Goal: Information Seeking & Learning: Learn about a topic

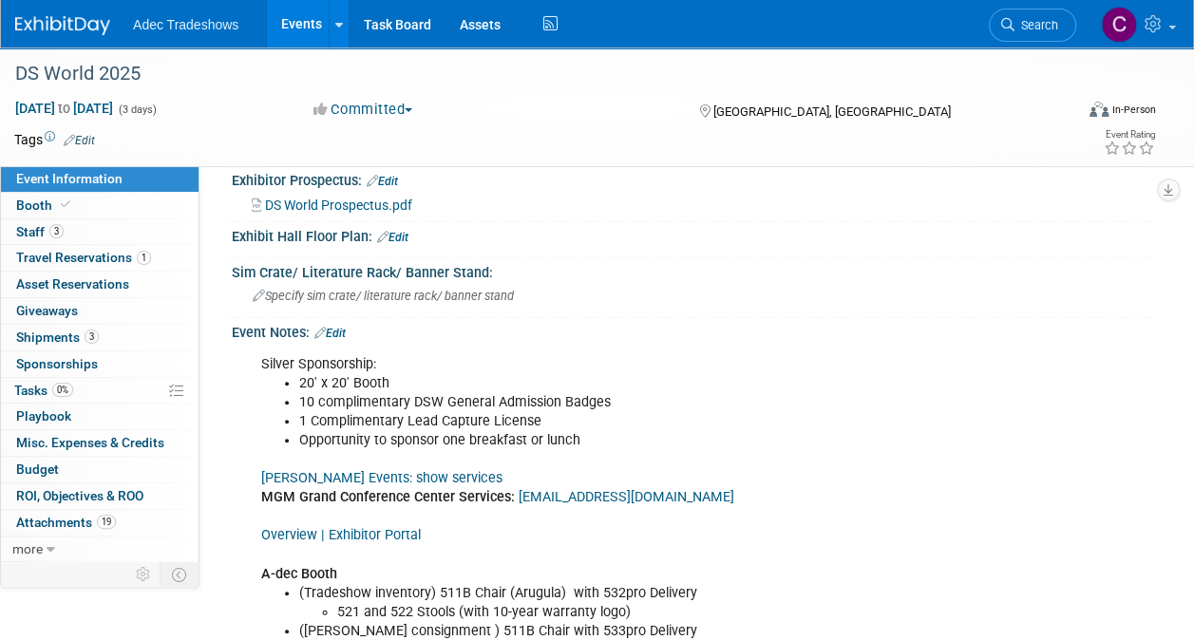
click at [296, 11] on link "Events" at bounding box center [301, 24] width 69 height 48
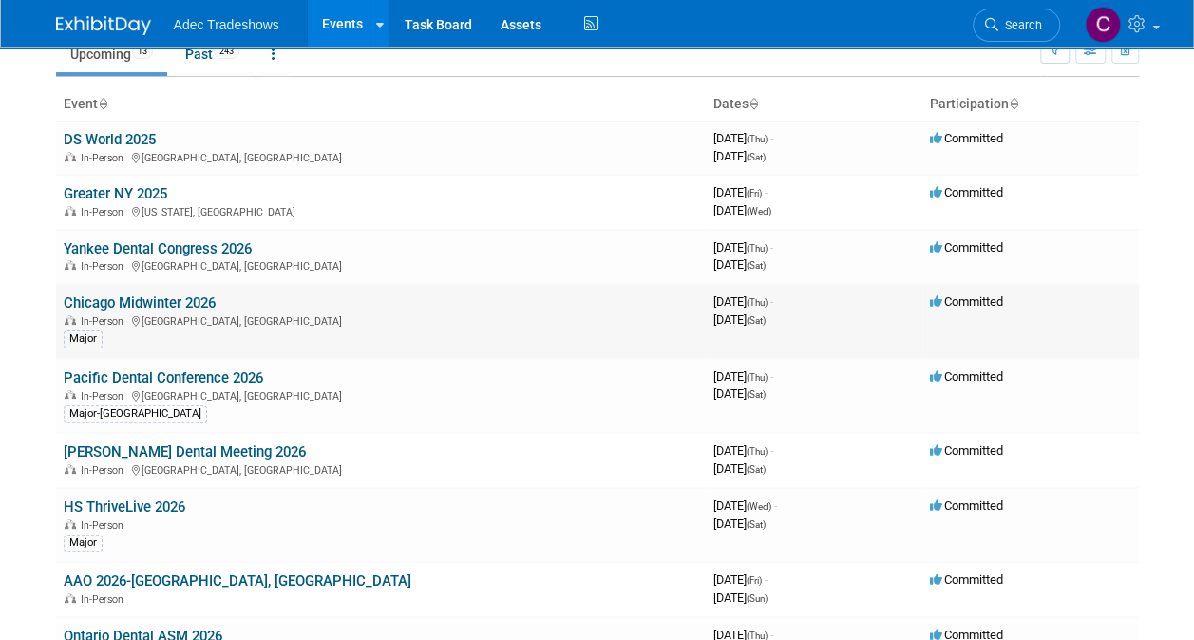
scroll to position [82, 0]
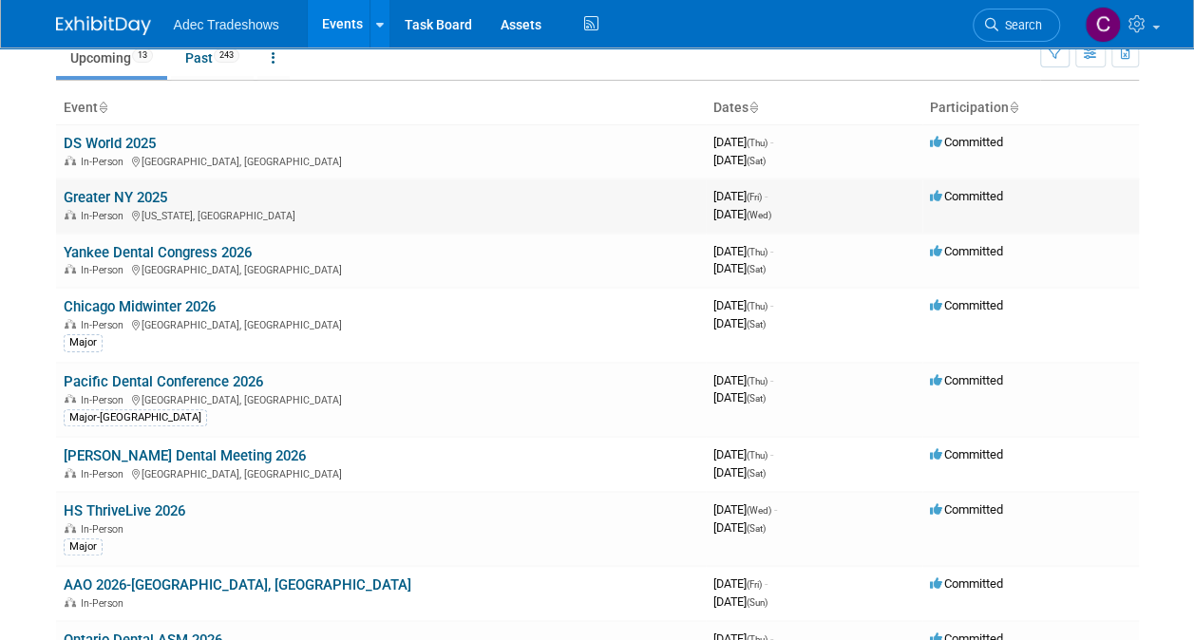
click at [119, 199] on link "Greater NY 2025" at bounding box center [116, 197] width 104 height 17
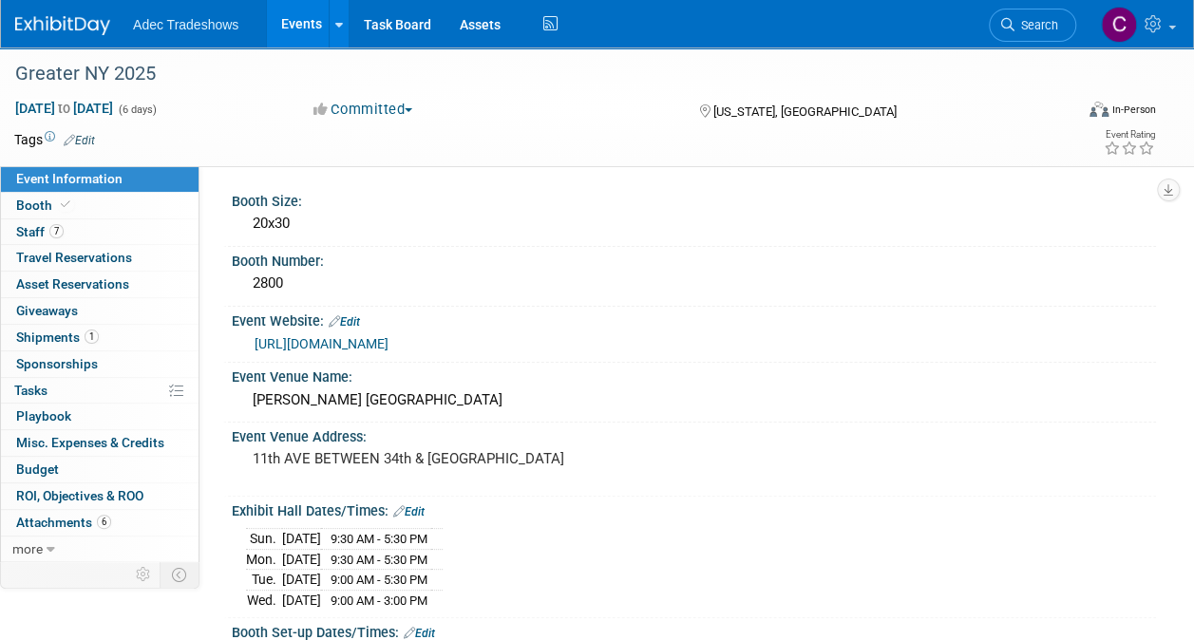
click at [159, 33] on ul "Adec Tradeshows Events Add Event Bulk Upload Events Shareable Event Boards Rece…" at bounding box center [347, 24] width 429 height 48
click at [163, 29] on span "Adec Tradeshows" at bounding box center [185, 24] width 105 height 15
click at [296, 13] on link "Events" at bounding box center [301, 24] width 69 height 48
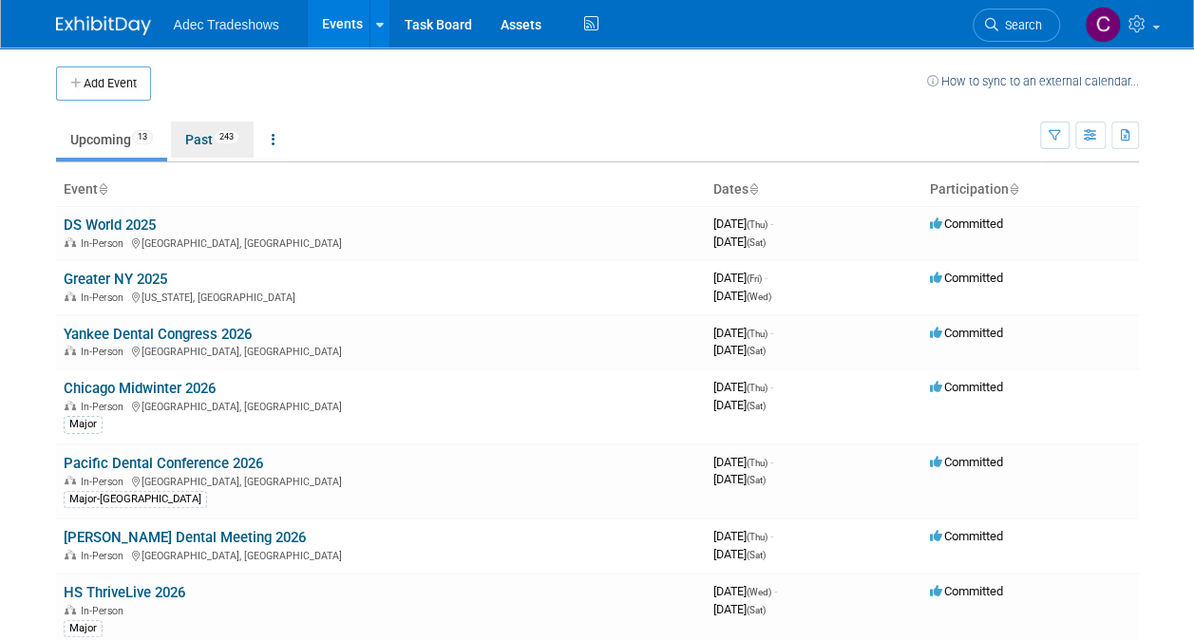
click at [192, 137] on link "Past 243" at bounding box center [212, 140] width 83 height 36
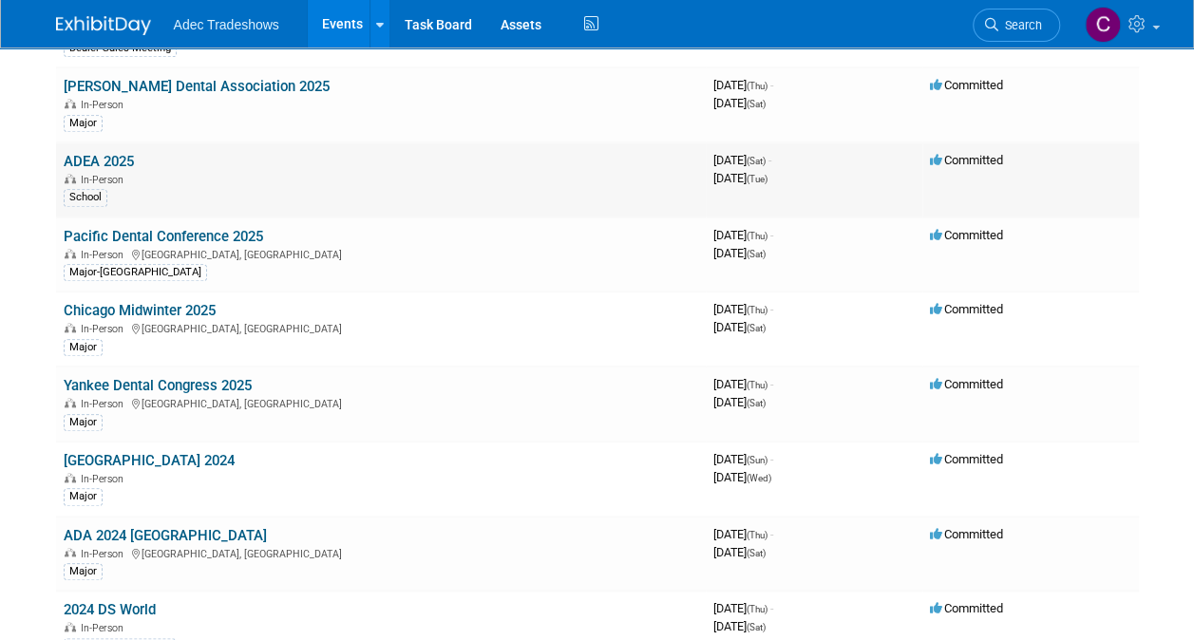
scroll to position [760, 0]
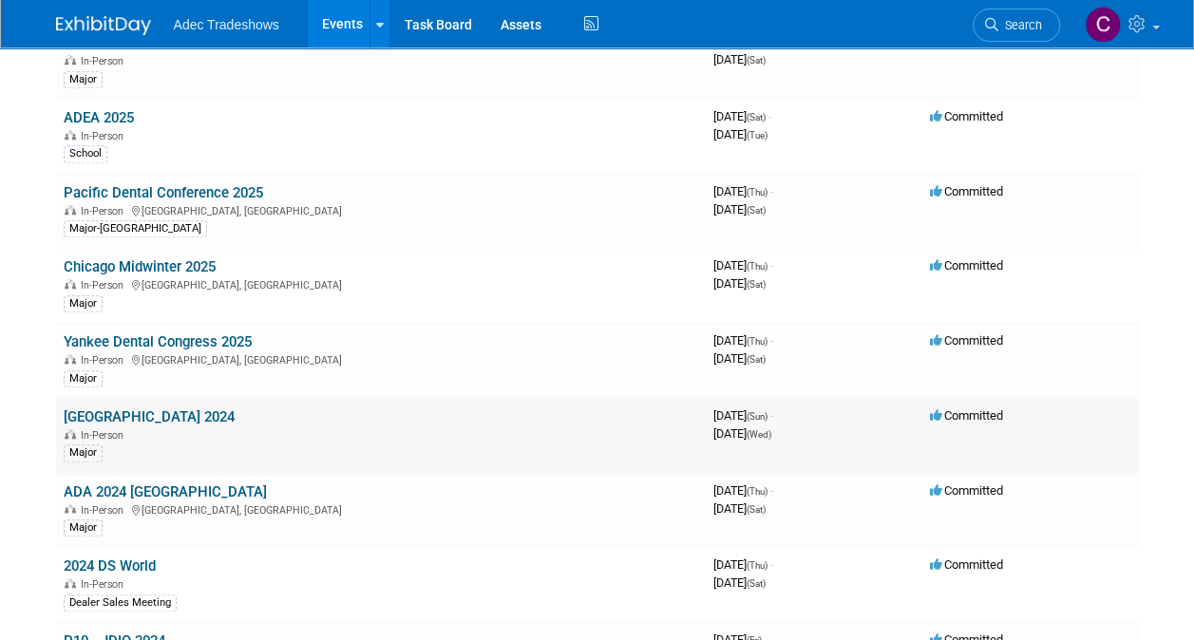
click at [161, 409] on link "[GEOGRAPHIC_DATA] 2024" at bounding box center [149, 417] width 171 height 17
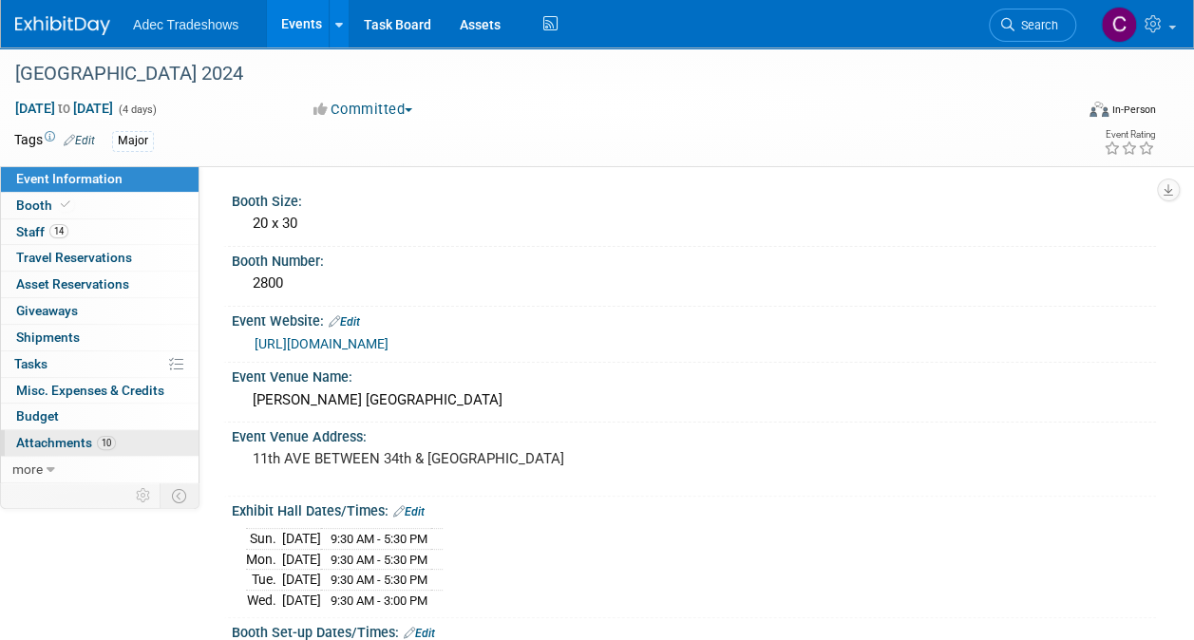
click at [125, 439] on link "10 Attachments 10" at bounding box center [100, 443] width 198 height 26
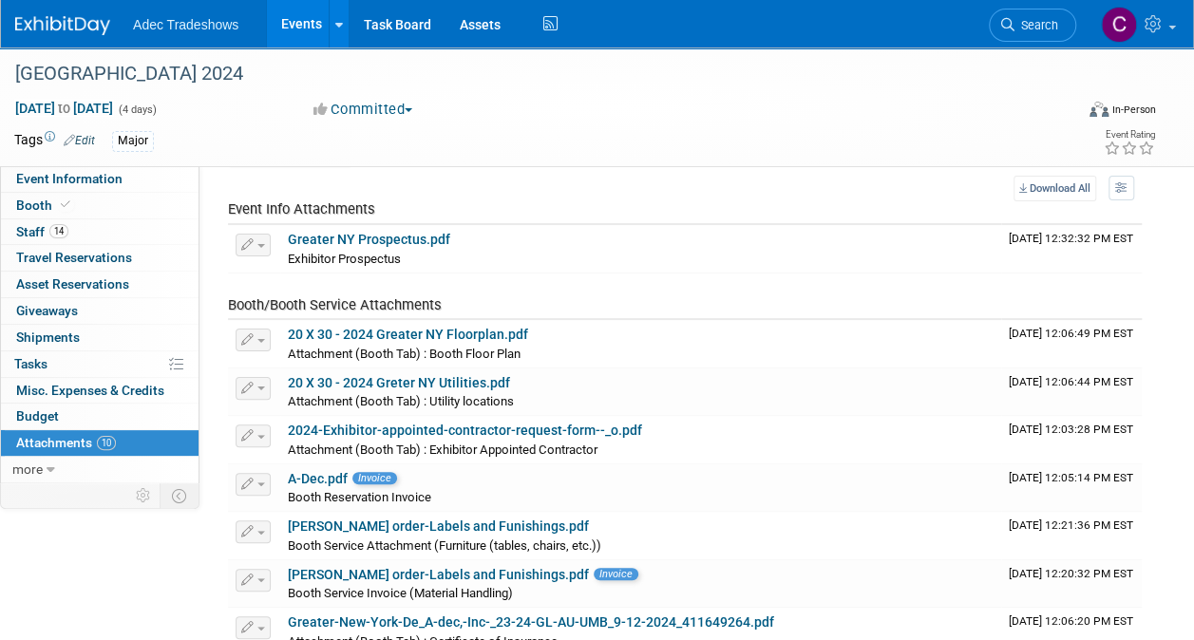
scroll to position [95, 0]
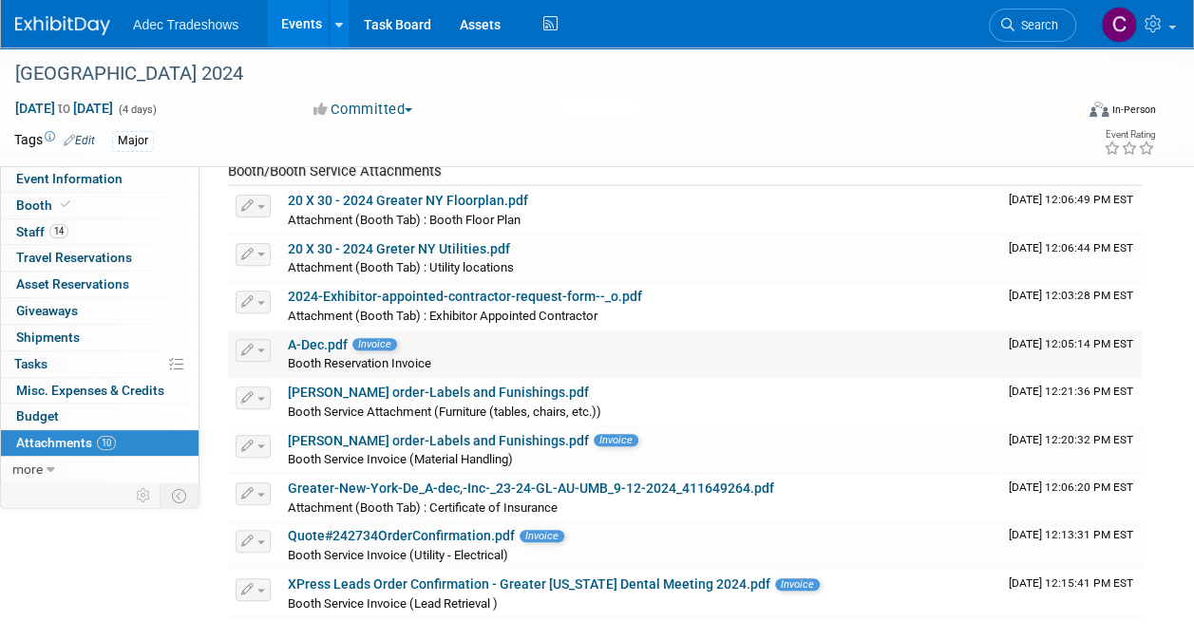
click at [559, 338] on div "A-Dec.pdf Invoice" at bounding box center [641, 345] width 706 height 17
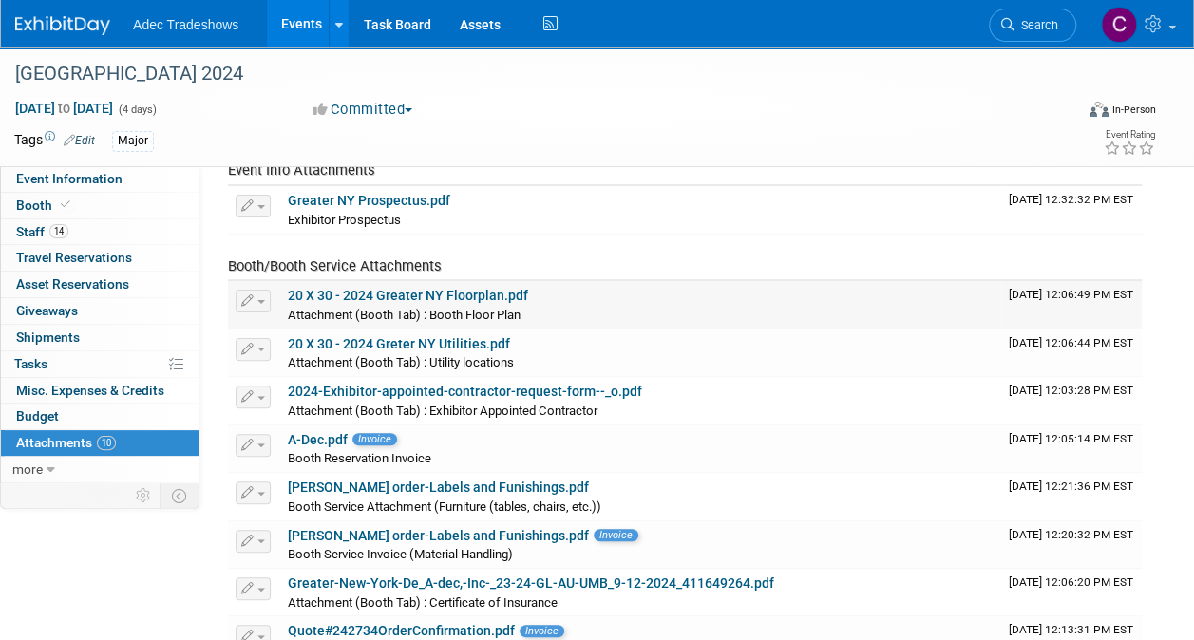
click at [422, 295] on link "20 X 30 - 2024 Greater NY Floorplan.pdf" at bounding box center [408, 295] width 240 height 15
click at [465, 308] on span "Attachment (Booth Tab) : Booth Floor Plan" at bounding box center [404, 315] width 233 height 14
click at [485, 298] on link "20 X 30 - 2024 Greater NY Floorplan.pdf" at bounding box center [408, 295] width 240 height 15
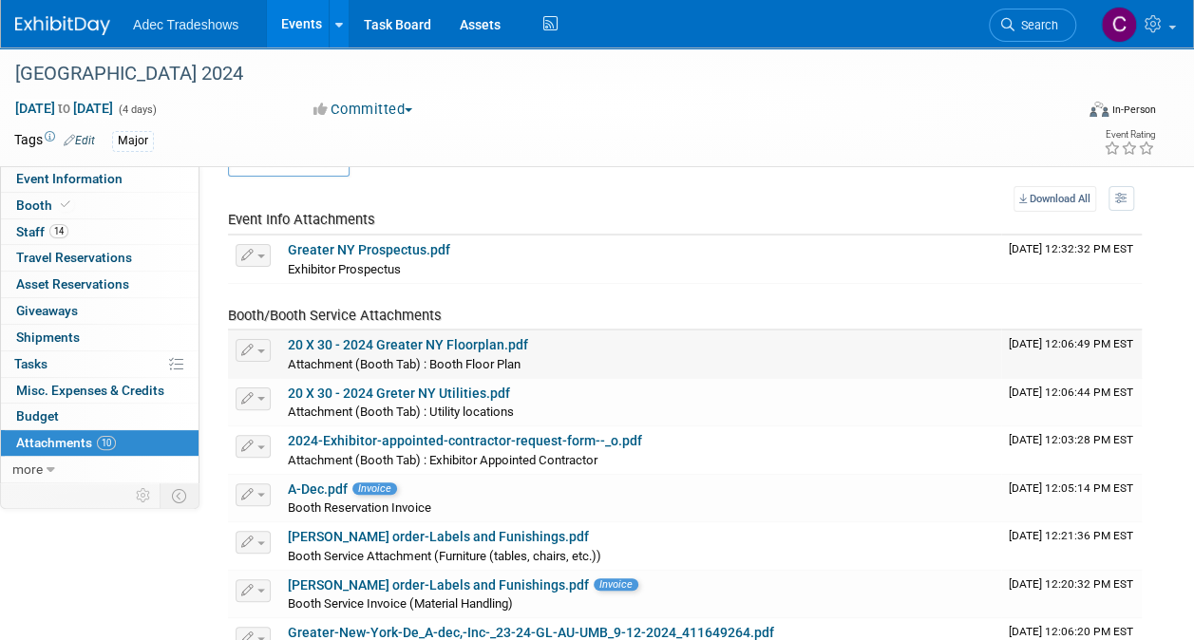
scroll to position [0, 0]
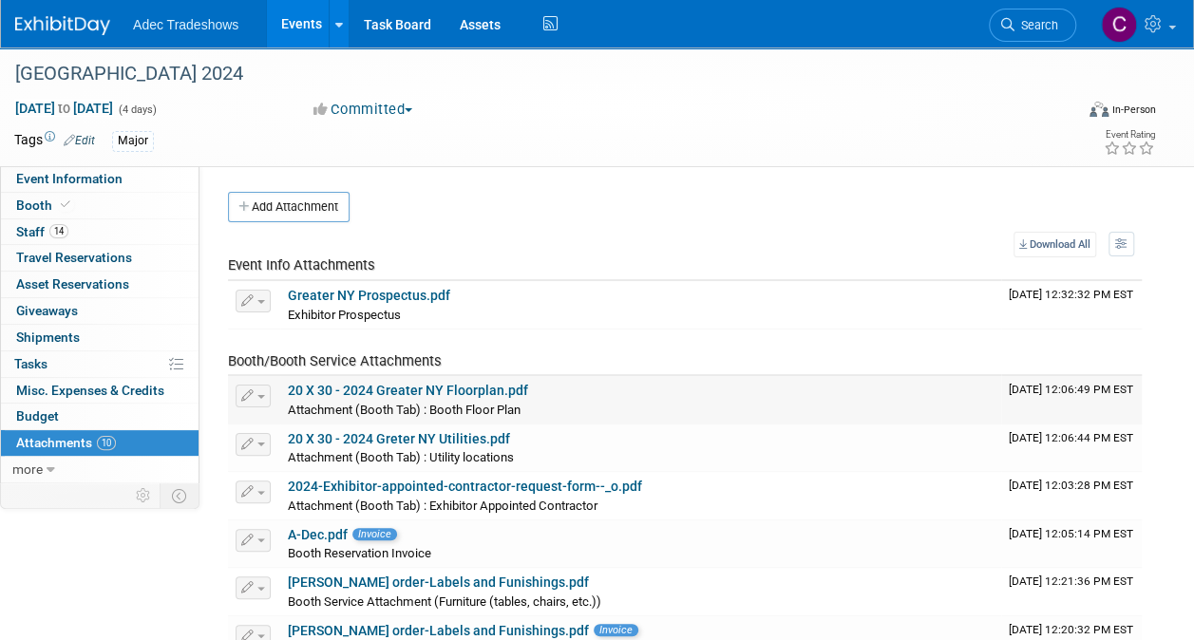
drag, startPoint x: 631, startPoint y: 384, endPoint x: 642, endPoint y: 390, distance: 12.7
click at [640, 390] on div "20 X 30 - 2024 Greater NY Floorplan.pdf" at bounding box center [641, 391] width 706 height 17
click at [644, 389] on div "20 X 30 - 2024 Greater NY Floorplan.pdf" at bounding box center [641, 391] width 706 height 17
click at [654, 376] on td "20 X 30 - 2024 Greater NY Floorplan.pdf Attachment (Booth Tab) : Booth Floor Pl…" at bounding box center [640, 400] width 721 height 48
click at [659, 376] on td "20 X 30 - 2024 Greater NY Floorplan.pdf Attachment (Booth Tab) : Booth Floor Pl…" at bounding box center [640, 400] width 721 height 48
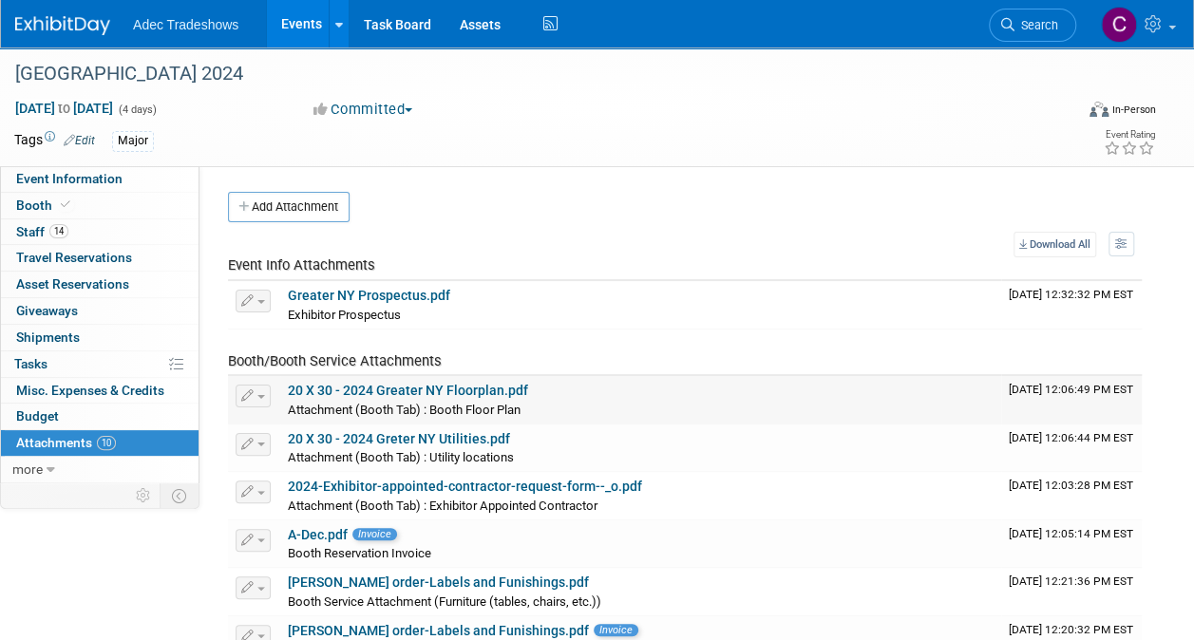
click at [659, 376] on td "20 X 30 - 2024 Greater NY Floorplan.pdf Attachment (Booth Tab) : Booth Floor Pl…" at bounding box center [640, 400] width 721 height 48
click at [665, 376] on td "20 X 30 - 2024 Greater NY Floorplan.pdf Attachment (Booth Tab) : Booth Floor Pl…" at bounding box center [640, 400] width 721 height 48
click at [671, 386] on div "20 X 30 - 2024 Greater NY Floorplan.pdf" at bounding box center [641, 391] width 706 height 17
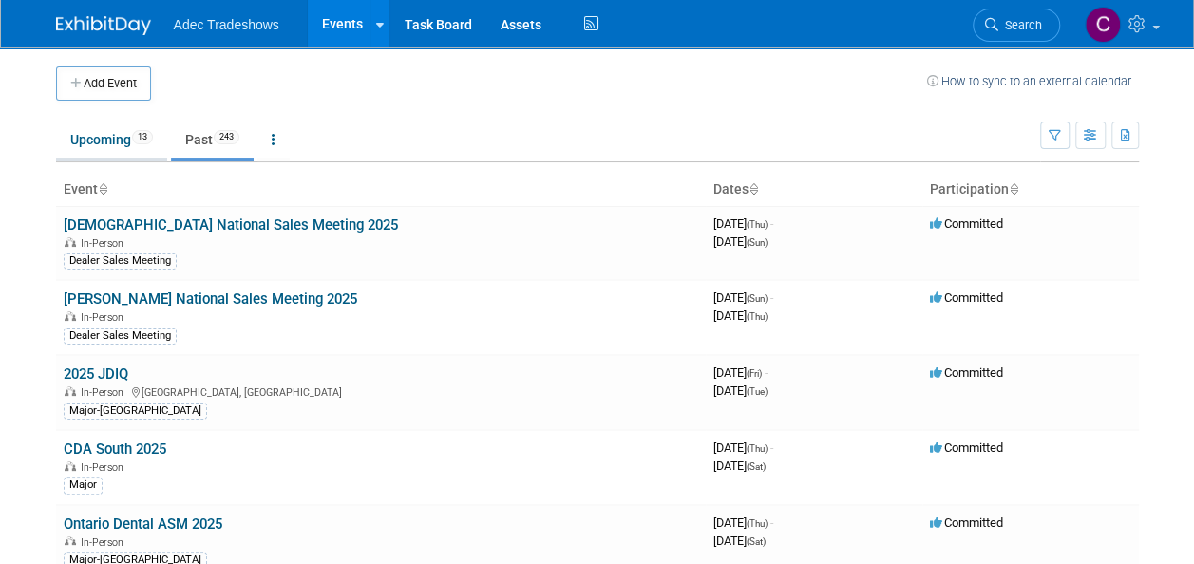
click at [105, 137] on link "Upcoming 13" at bounding box center [111, 140] width 111 height 36
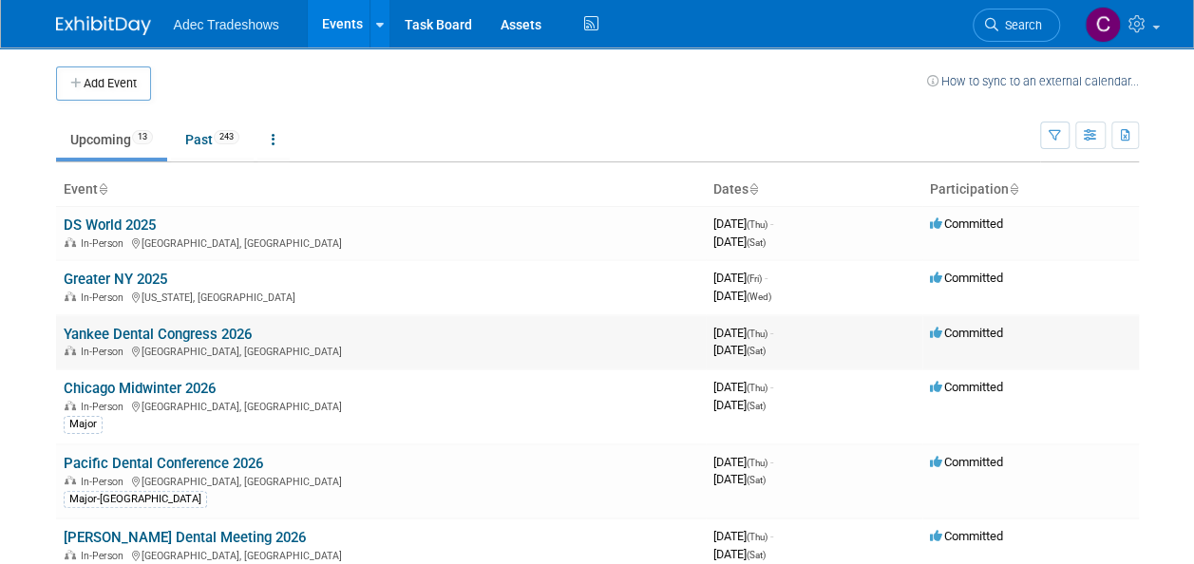
click at [144, 336] on link "Yankee Dental Congress 2026" at bounding box center [158, 334] width 188 height 17
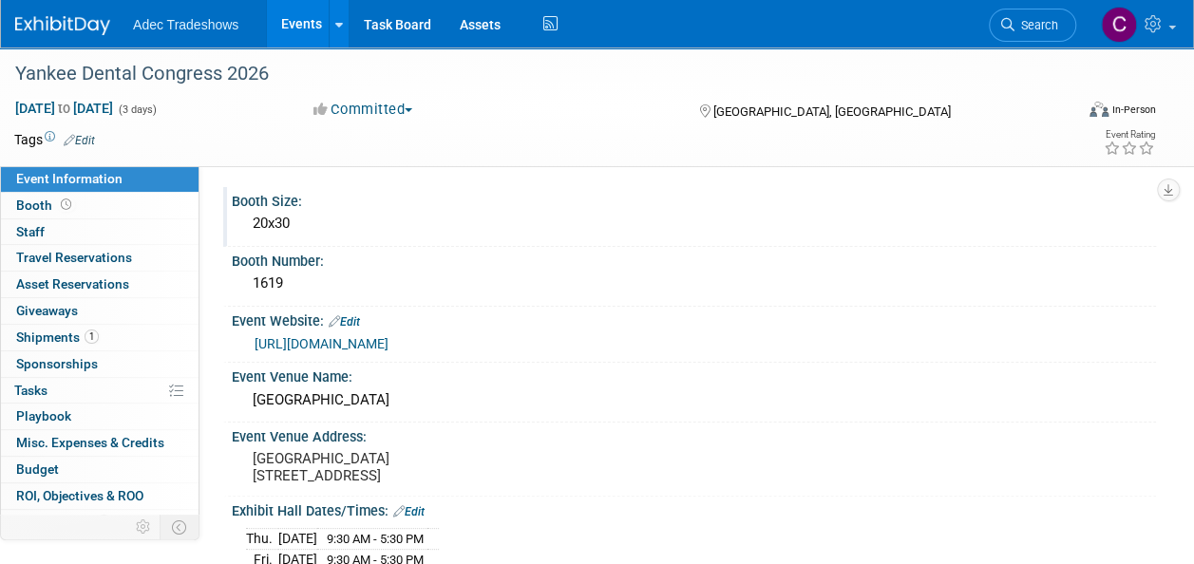
click at [319, 223] on div "20x30" at bounding box center [694, 223] width 896 height 29
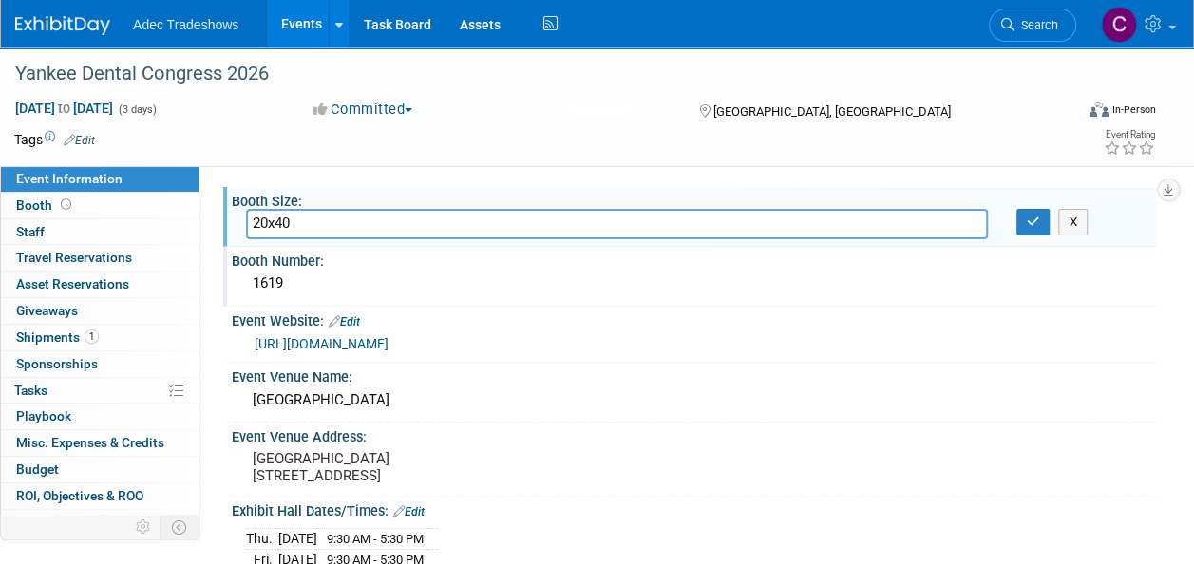
type input "20x40"
click at [397, 279] on div "1619" at bounding box center [694, 283] width 896 height 29
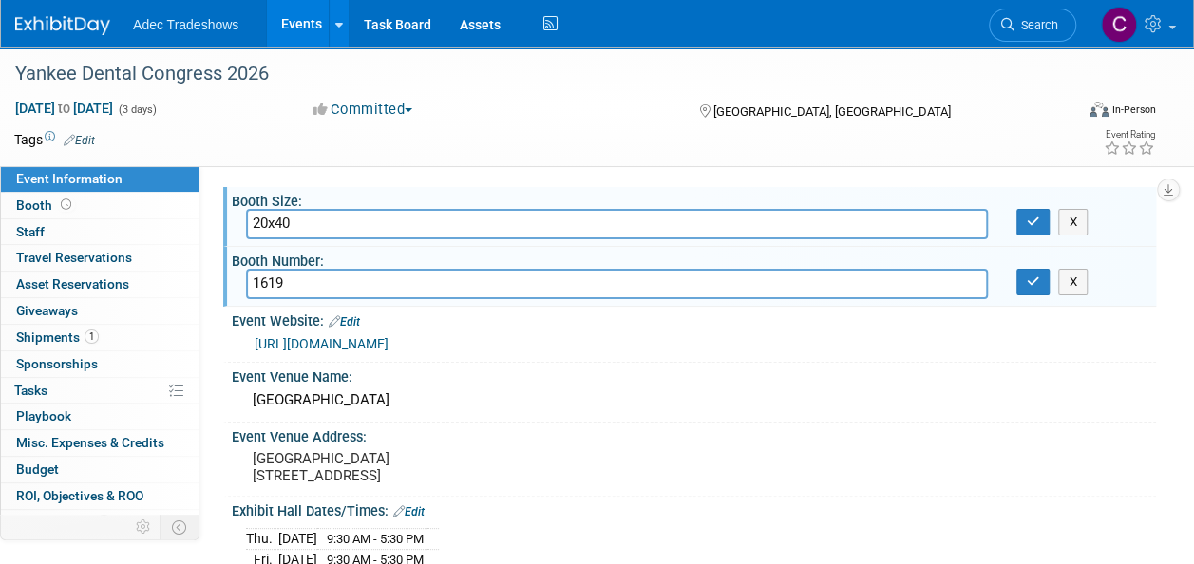
click at [403, 205] on div "Booth Size:" at bounding box center [694, 199] width 924 height 24
click at [416, 188] on div "Booth Size:" at bounding box center [694, 199] width 924 height 24
click at [614, 409] on div "Boston Convention Center" at bounding box center [694, 400] width 896 height 29
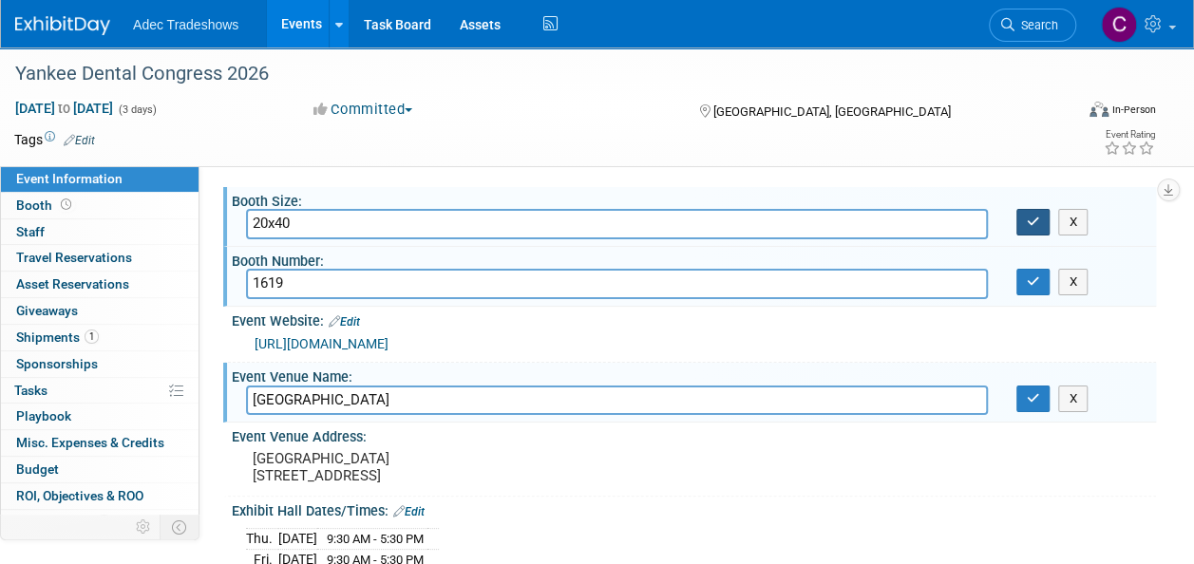
click at [1024, 232] on button "button" at bounding box center [1034, 222] width 34 height 27
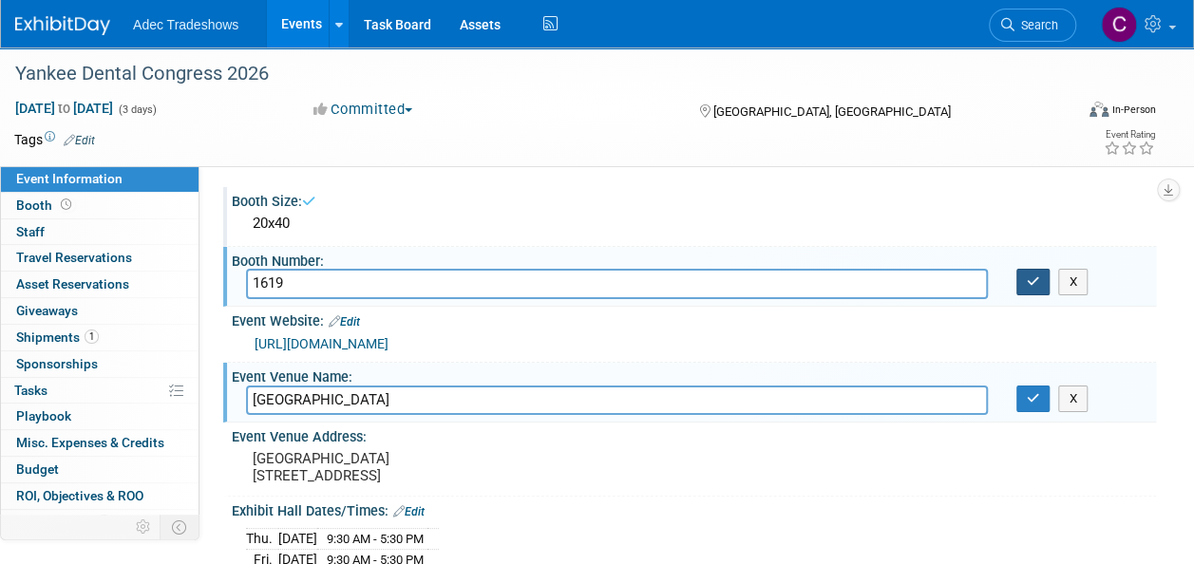
click at [1028, 291] on button "button" at bounding box center [1034, 282] width 34 height 27
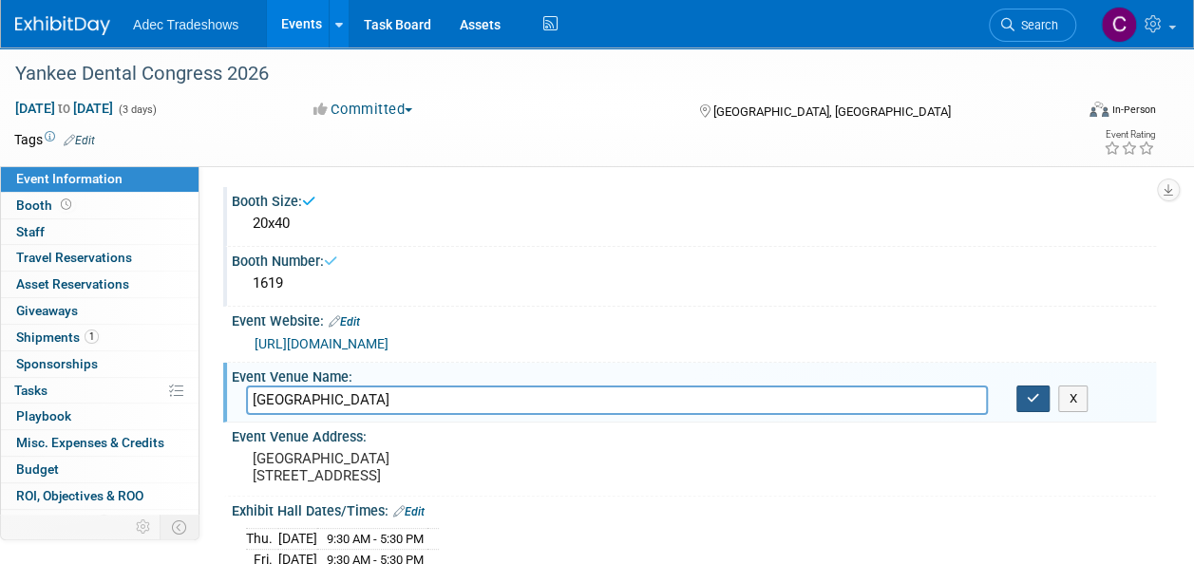
click at [1024, 401] on button "button" at bounding box center [1034, 399] width 34 height 27
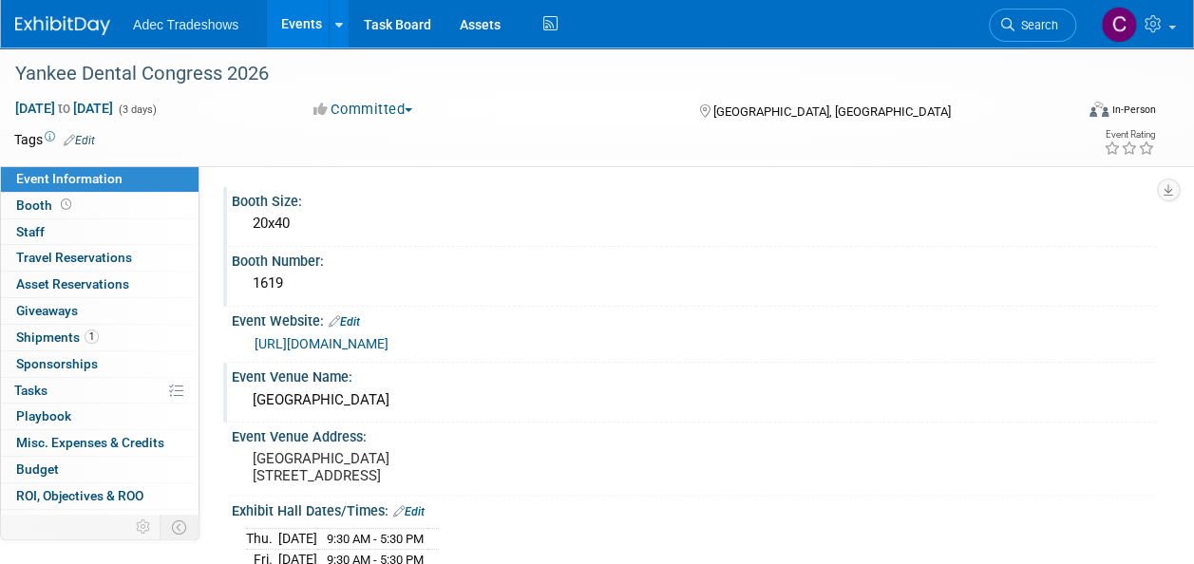
click at [191, 38] on ul "Adec Tradeshows Events Add Event Bulk Upload Events Shareable Event Boards Rece…" at bounding box center [347, 24] width 429 height 48
click at [295, 23] on link "Events" at bounding box center [301, 24] width 69 height 48
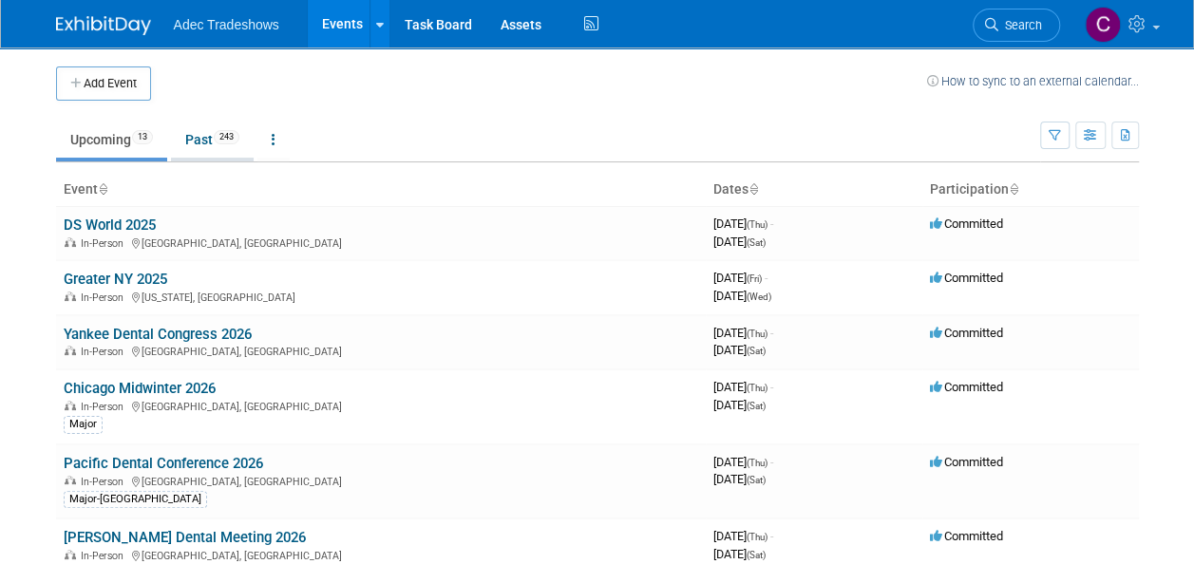
click at [203, 137] on link "Past 243" at bounding box center [212, 140] width 83 height 36
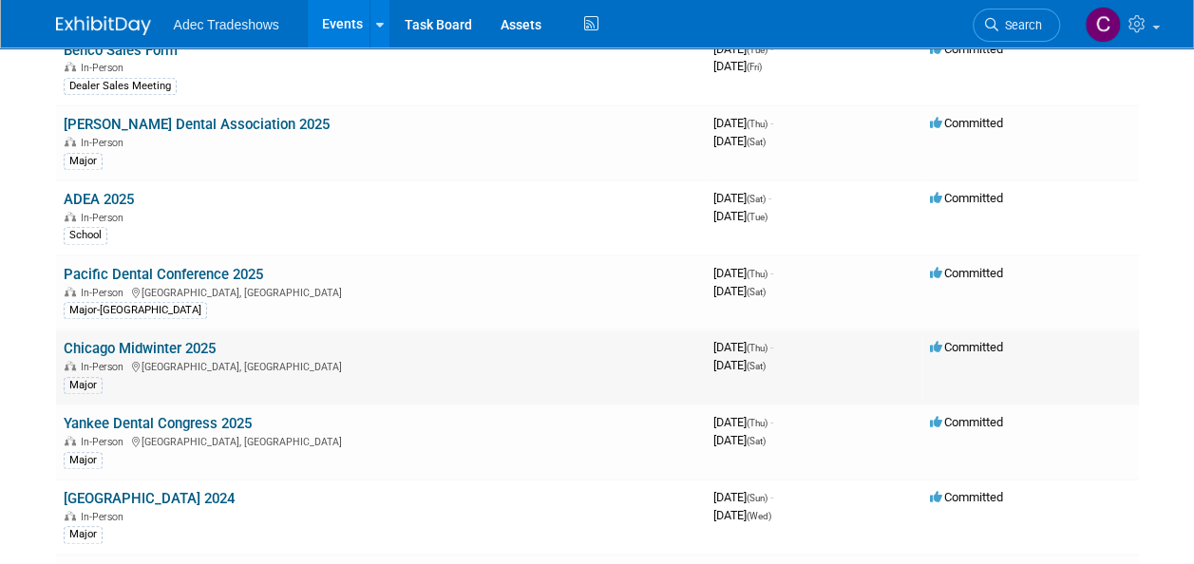
scroll to position [760, 0]
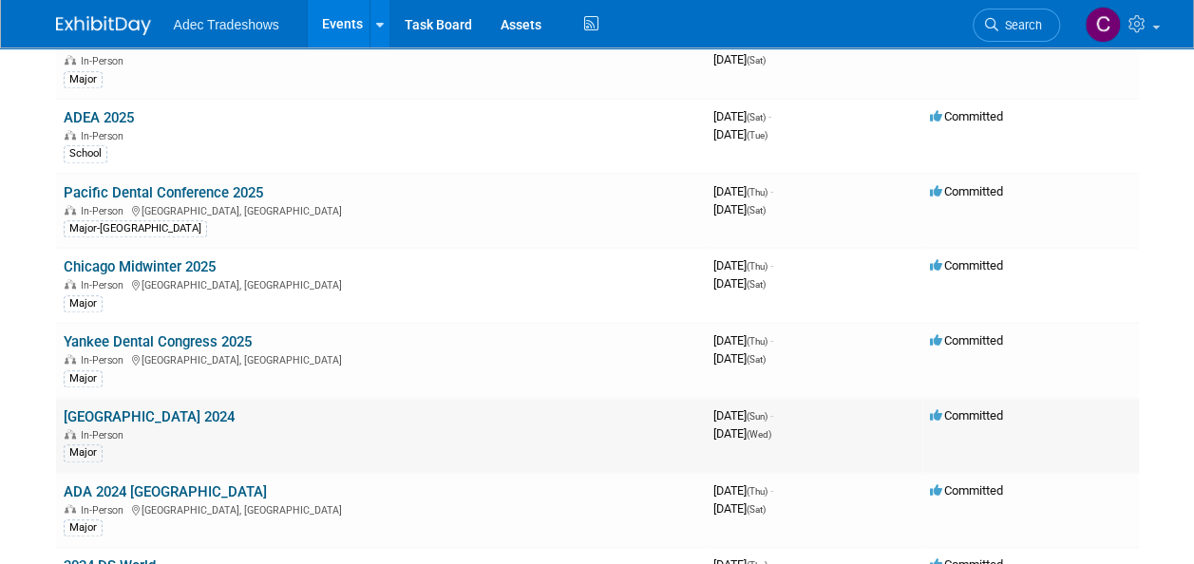
click at [114, 409] on link "[GEOGRAPHIC_DATA] 2024" at bounding box center [149, 417] width 171 height 17
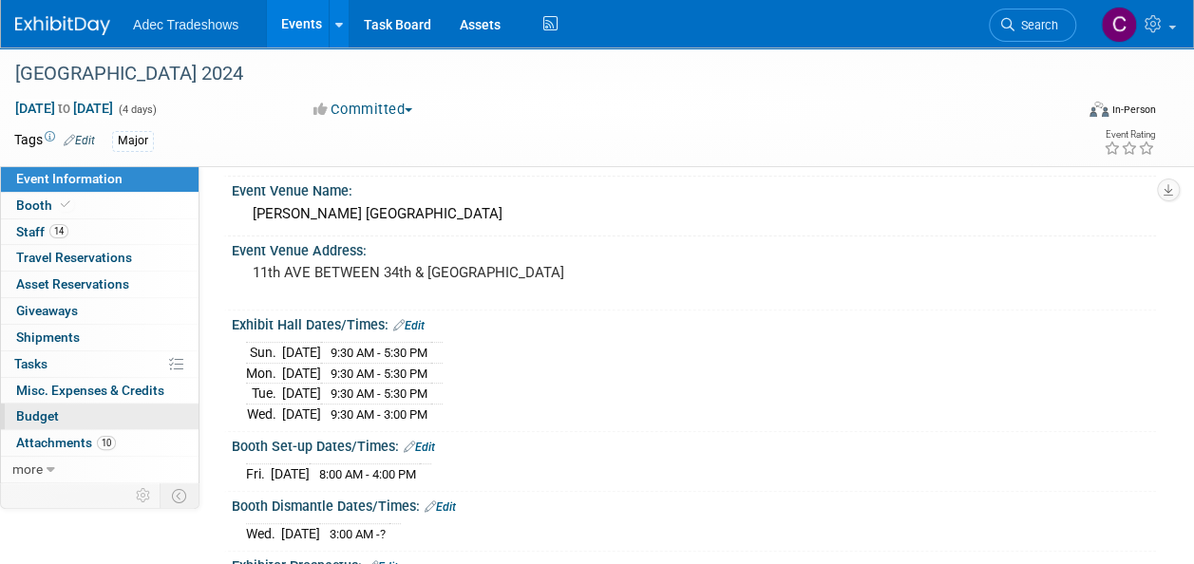
scroll to position [95, 0]
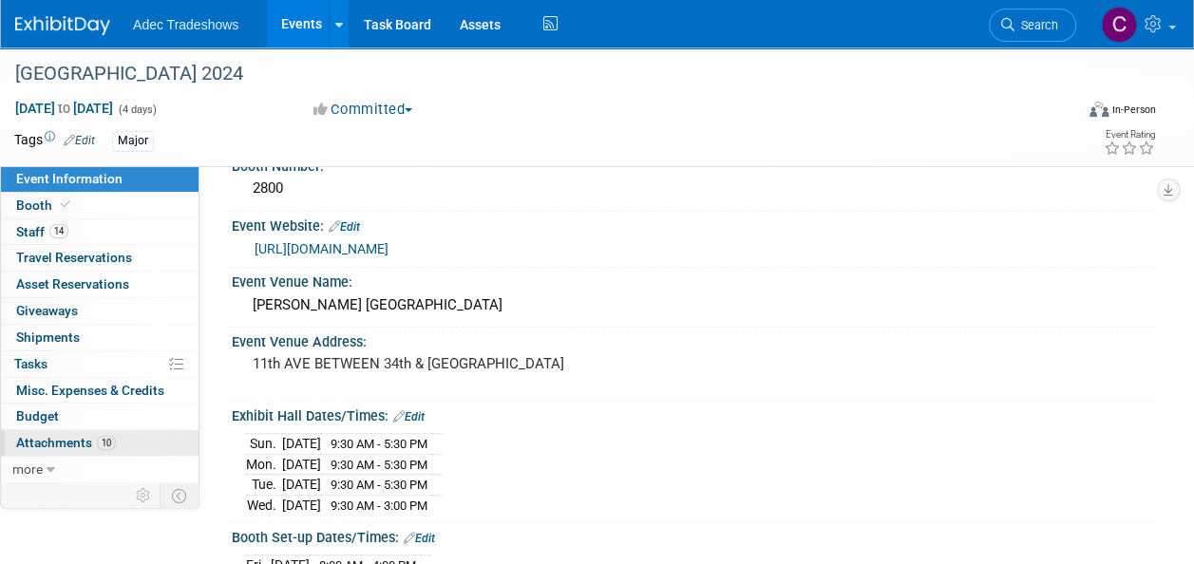
click at [64, 435] on span "Attachments 10" at bounding box center [66, 442] width 100 height 15
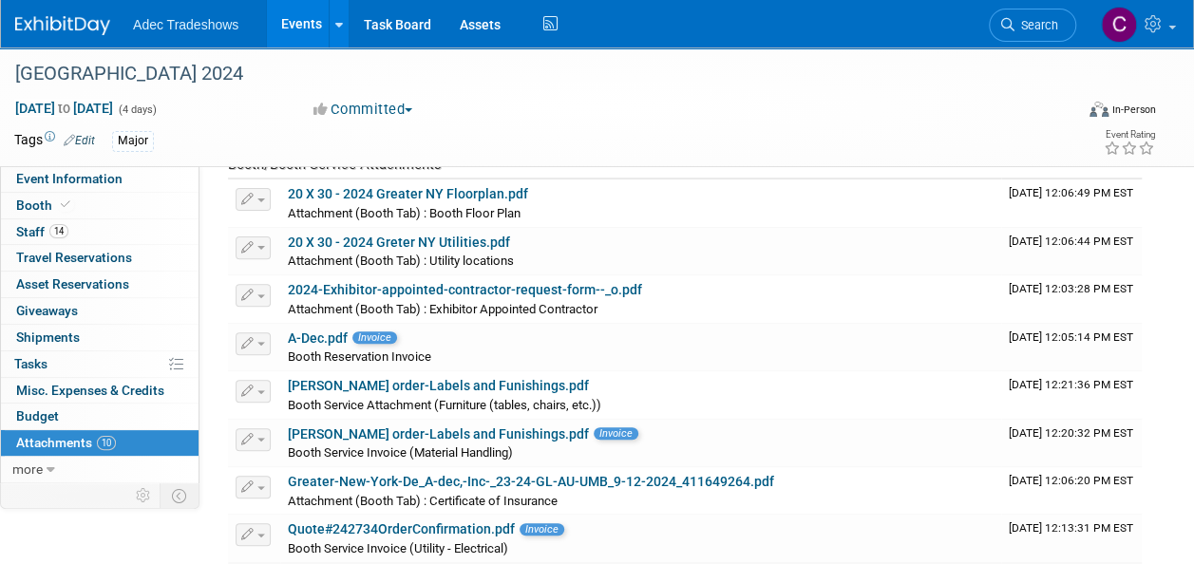
scroll to position [179, 0]
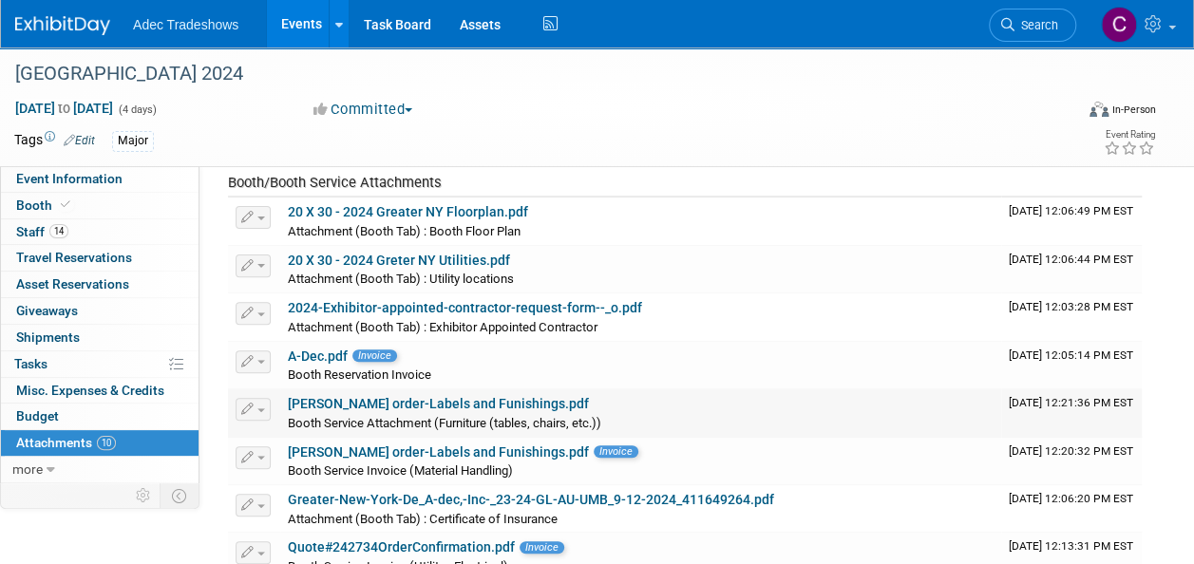
click at [405, 409] on link "[PERSON_NAME] order-Labels and Funishings.pdf" at bounding box center [438, 403] width 301 height 15
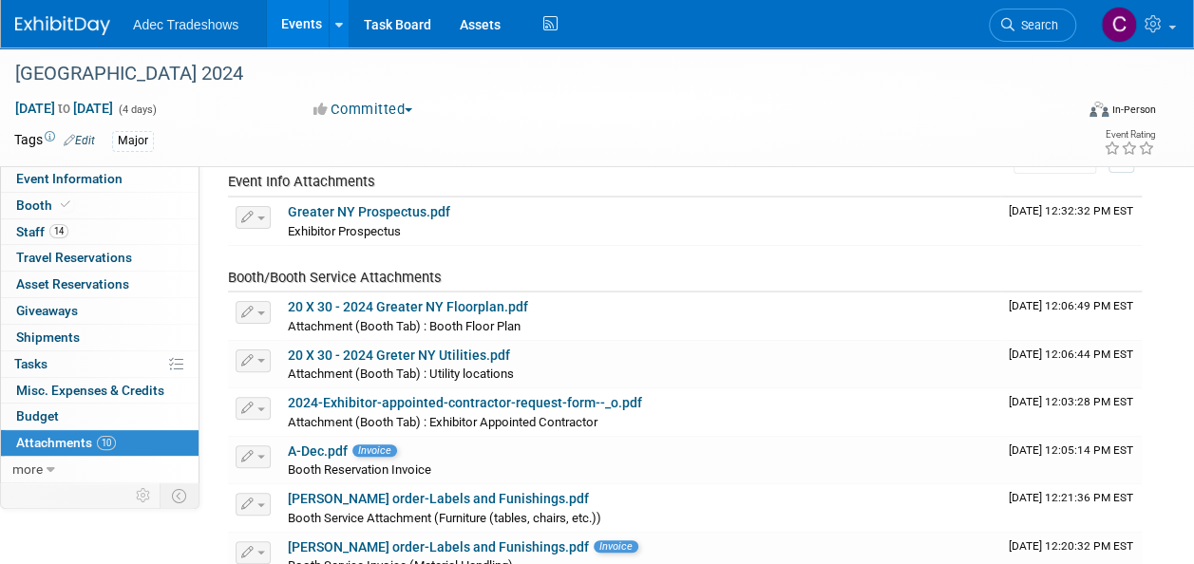
scroll to position [0, 0]
